Goal: Task Accomplishment & Management: Manage account settings

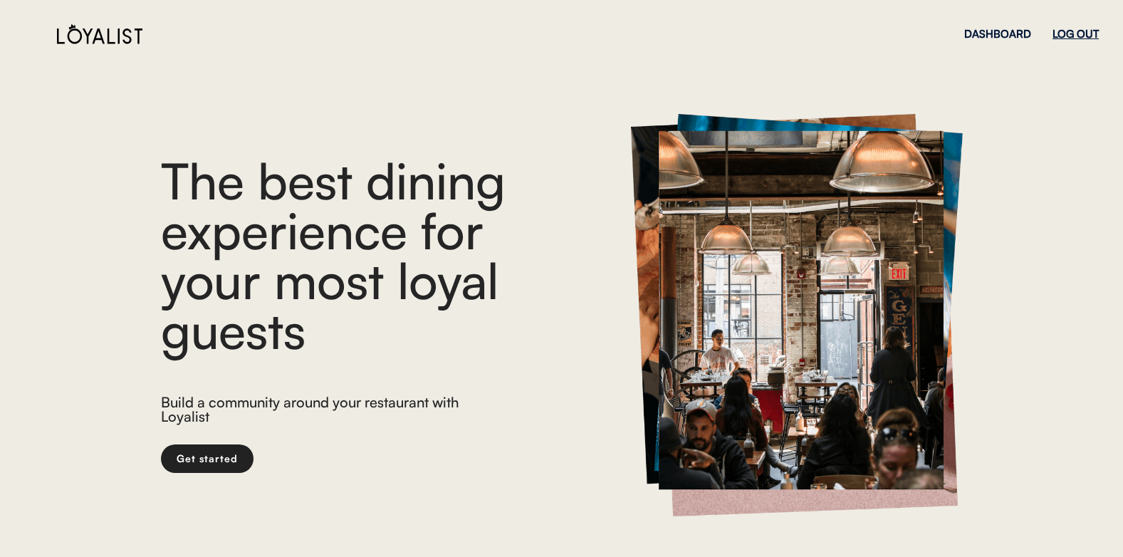
click at [1070, 29] on div "LOG OUT" at bounding box center [1076, 33] width 46 height 11
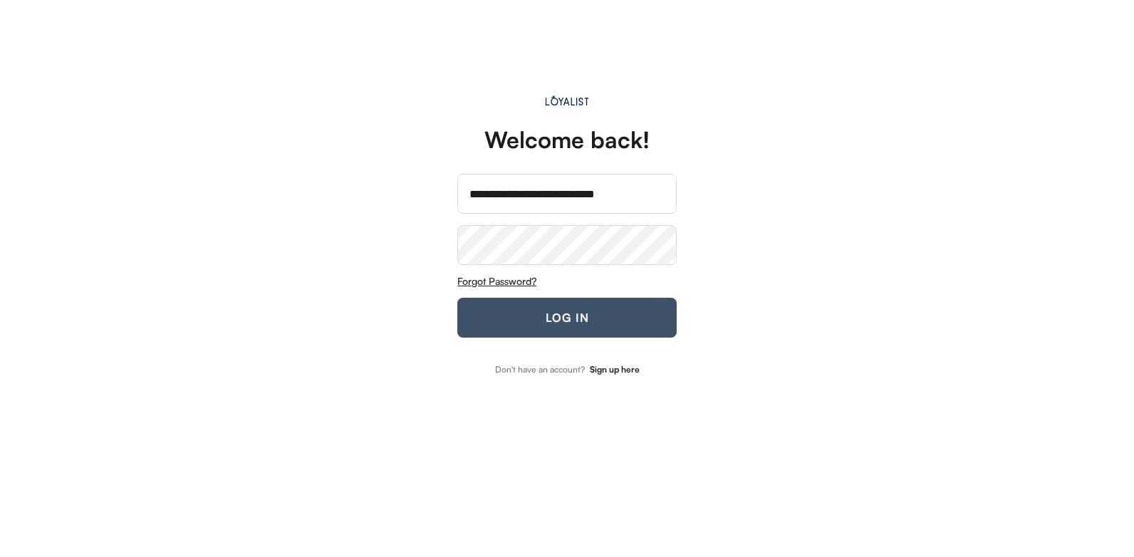
click at [477, 318] on button "LOG IN" at bounding box center [566, 318] width 219 height 40
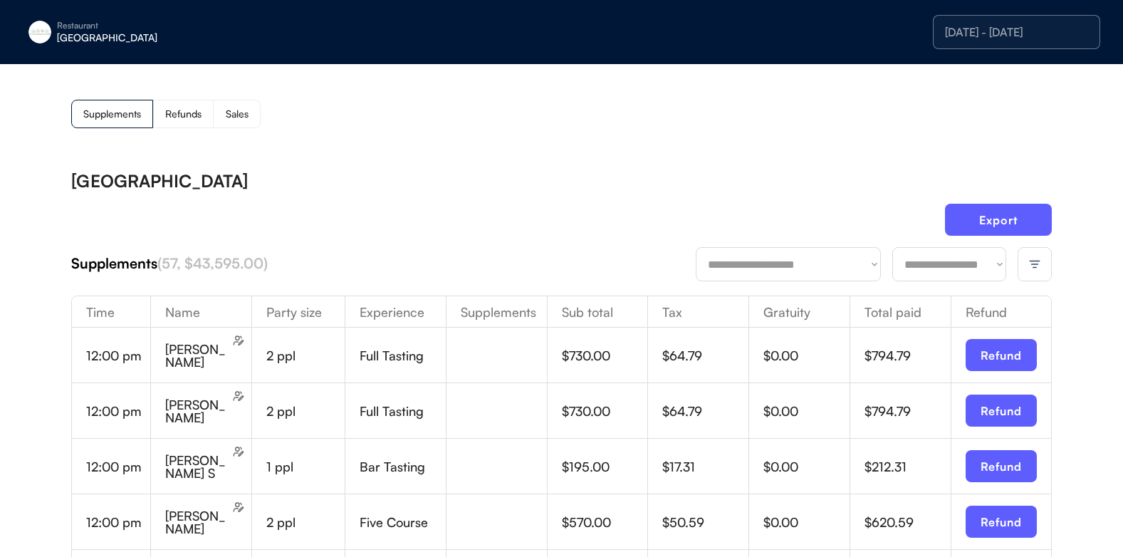
click at [1031, 264] on img at bounding box center [1035, 264] width 13 height 13
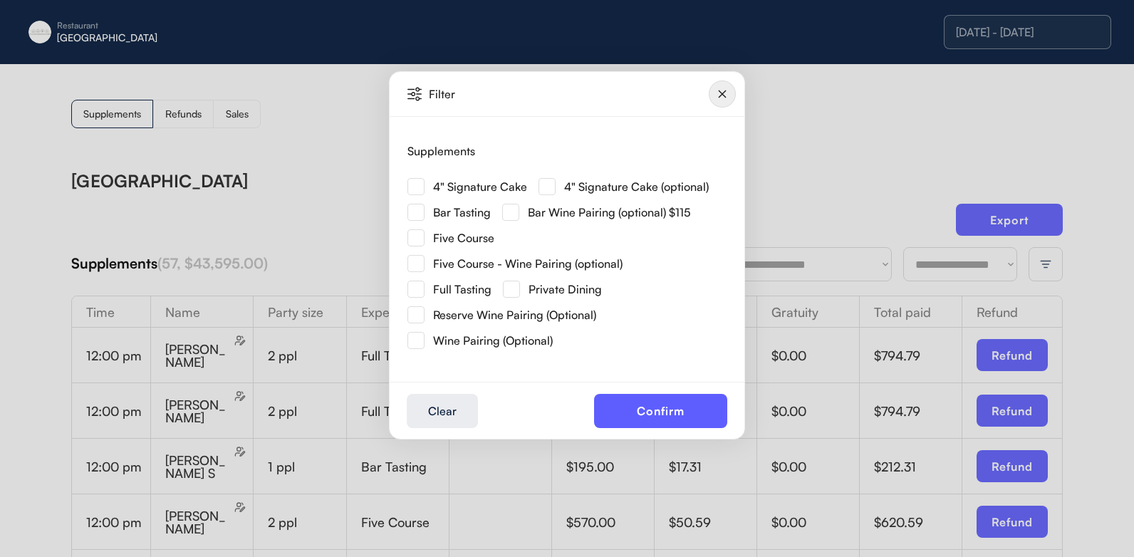
click at [415, 185] on img at bounding box center [415, 186] width 17 height 17
click at [645, 397] on button "Confirm" at bounding box center [660, 411] width 133 height 34
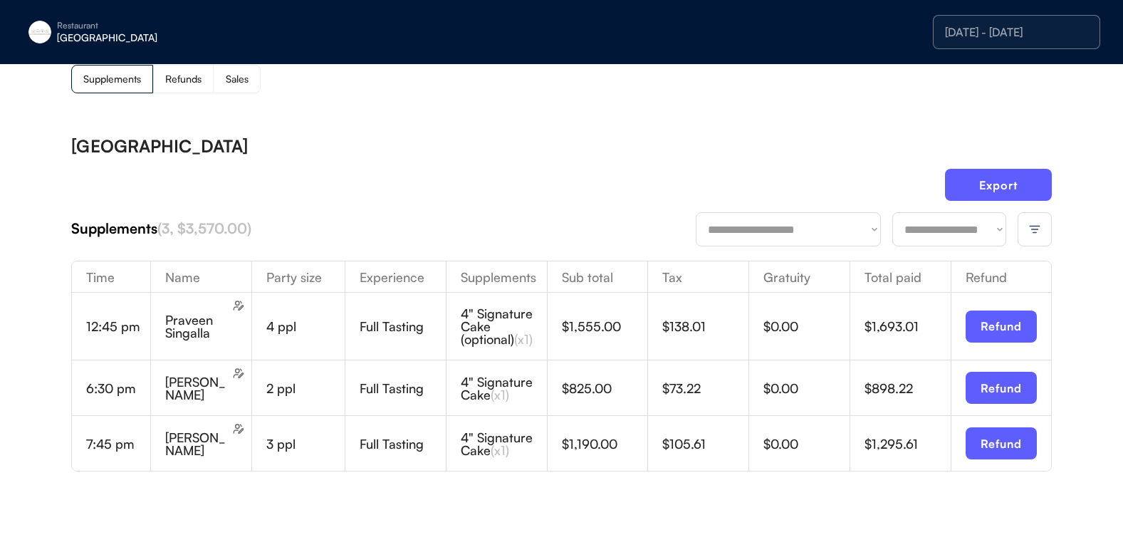
scroll to position [36, 0]
click at [1025, 226] on div at bounding box center [1035, 229] width 34 height 34
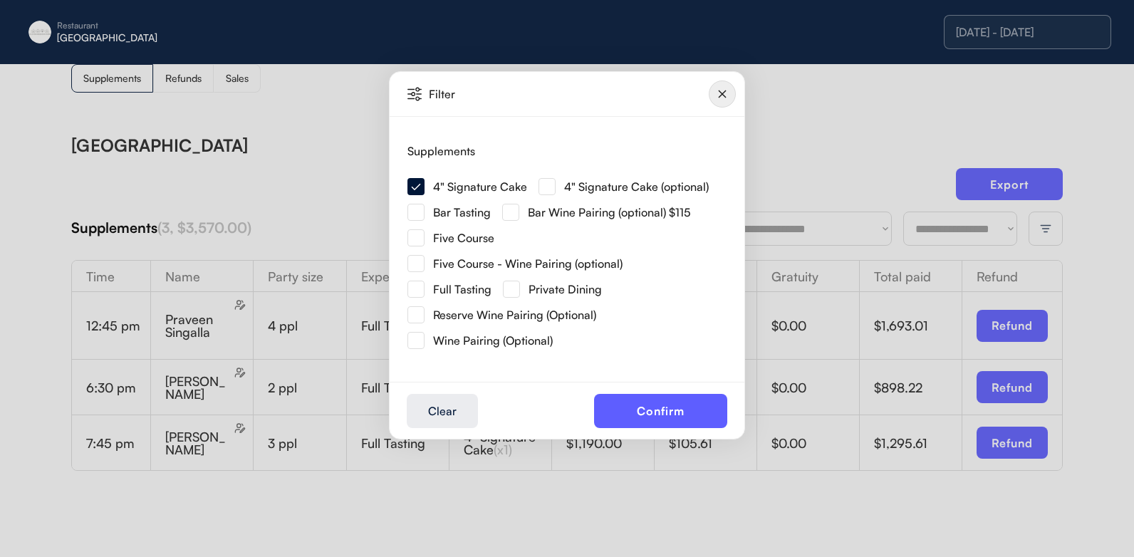
click at [550, 191] on img at bounding box center [546, 186] width 17 height 17
click at [640, 423] on button "Confirm" at bounding box center [660, 411] width 133 height 34
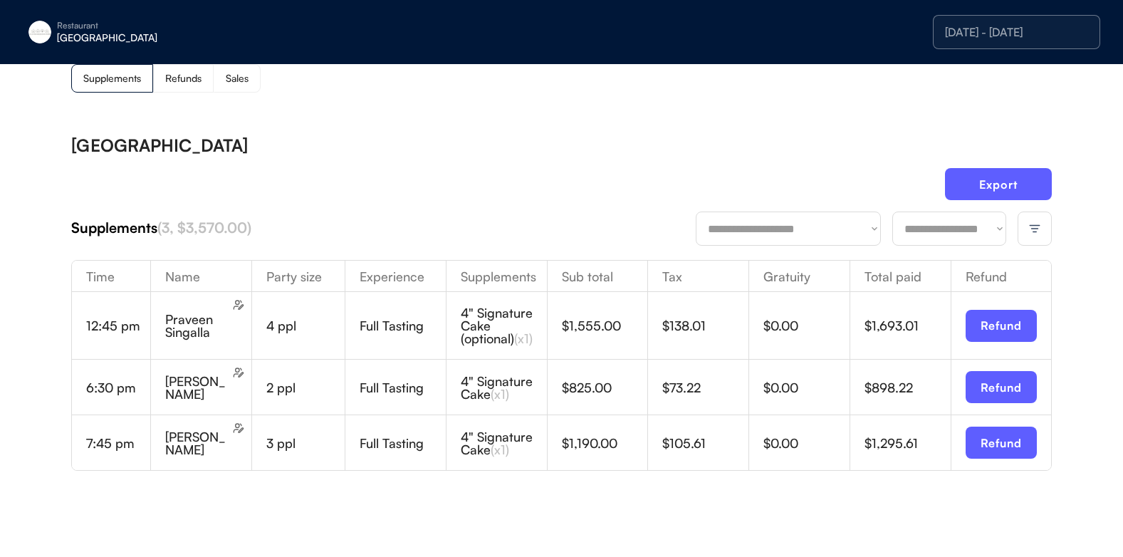
scroll to position [7, 0]
